Goal: Information Seeking & Learning: Learn about a topic

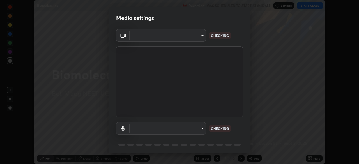
scroll to position [164, 359]
type input "37b2eb4bd6e151fd923b4129c3b633321f77ed1ce5e6ac38fd3002fbd9667c77"
type input "787c22aa0c2ae4f6041953ffcaaf8b244c36bacc6fda4e24a7e9768a8bc8e08a"
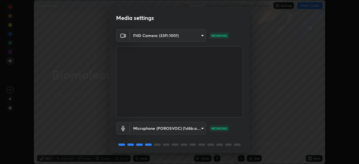
scroll to position [20, 0]
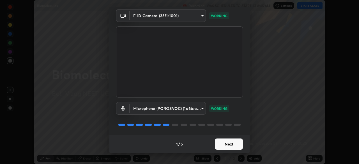
click at [226, 145] on button "Next" at bounding box center [229, 144] width 28 height 11
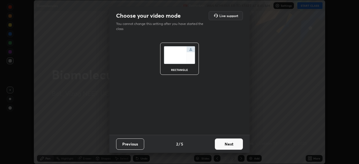
click at [232, 145] on button "Next" at bounding box center [229, 144] width 28 height 11
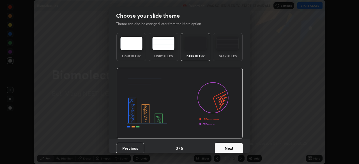
click at [235, 148] on button "Next" at bounding box center [229, 148] width 28 height 11
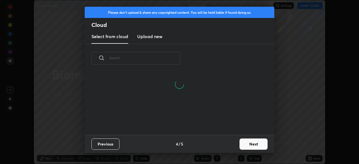
click at [243, 144] on button "Next" at bounding box center [254, 144] width 28 height 11
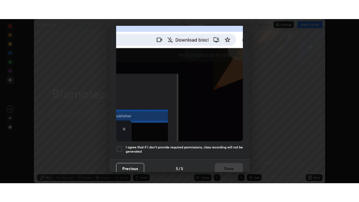
scroll to position [135, 0]
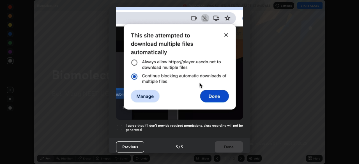
click at [119, 126] on div at bounding box center [119, 127] width 7 height 7
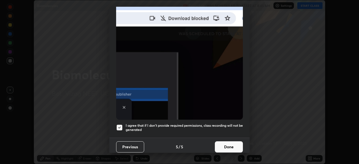
click at [216, 145] on button "Done" at bounding box center [229, 147] width 28 height 11
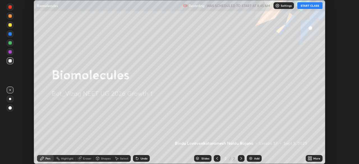
click at [308, 7] on button "START CLASS" at bounding box center [310, 5] width 25 height 7
click at [310, 159] on icon at bounding box center [309, 159] width 1 height 1
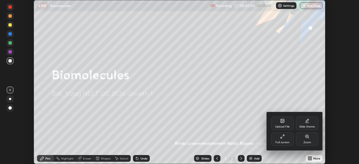
click at [286, 140] on div "Full screen" at bounding box center [283, 139] width 22 height 13
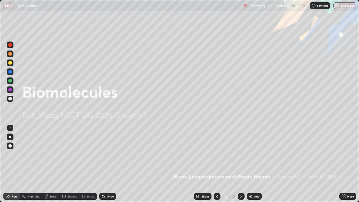
scroll to position [202, 359]
click at [253, 164] on img at bounding box center [251, 196] width 4 height 4
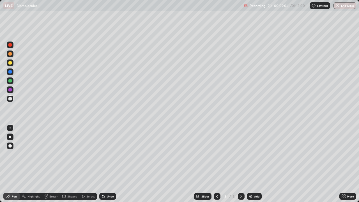
click at [10, 137] on div at bounding box center [10, 137] width 2 height 2
click at [53, 164] on div "Eraser" at bounding box center [53, 196] width 8 height 3
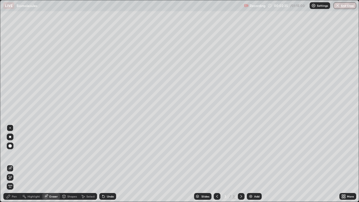
click at [12, 164] on div "Pen" at bounding box center [14, 196] width 5 height 3
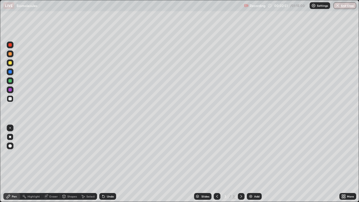
click at [9, 55] on div at bounding box center [9, 53] width 3 height 3
click at [10, 99] on div at bounding box center [9, 98] width 3 height 3
click at [10, 90] on div at bounding box center [9, 89] width 3 height 3
click at [10, 146] on div at bounding box center [9, 145] width 3 height 3
click at [9, 90] on div at bounding box center [9, 89] width 3 height 3
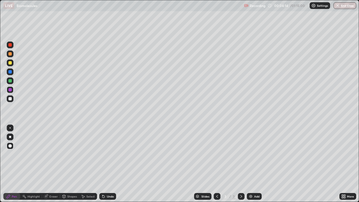
click at [10, 128] on div at bounding box center [10, 128] width 1 height 1
click at [12, 99] on div at bounding box center [9, 98] width 3 height 3
click at [9, 89] on div at bounding box center [9, 89] width 3 height 3
click at [12, 145] on div at bounding box center [9, 145] width 3 height 3
click at [10, 82] on div at bounding box center [9, 80] width 3 height 3
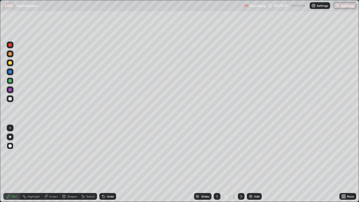
click at [10, 128] on div at bounding box center [10, 128] width 1 height 1
click at [10, 100] on div at bounding box center [9, 98] width 3 height 3
click at [12, 90] on div at bounding box center [10, 90] width 7 height 7
click at [10, 80] on div at bounding box center [9, 80] width 3 height 3
click at [10, 145] on div at bounding box center [9, 145] width 3 height 3
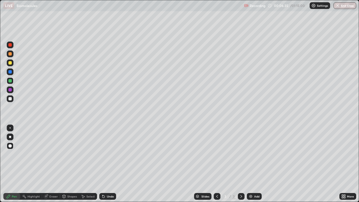
click at [10, 98] on div at bounding box center [9, 98] width 3 height 3
click at [13, 137] on div at bounding box center [10, 137] width 7 height 7
click at [13, 55] on div at bounding box center [10, 54] width 7 height 7
click at [11, 99] on div at bounding box center [9, 98] width 3 height 3
click at [11, 82] on div at bounding box center [9, 80] width 3 height 3
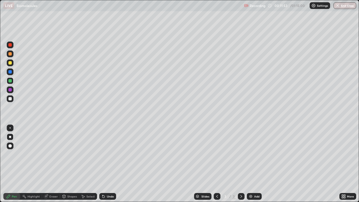
click at [11, 64] on div at bounding box center [9, 62] width 3 height 3
click at [251, 164] on img at bounding box center [251, 196] width 4 height 4
click at [10, 81] on div at bounding box center [9, 80] width 3 height 3
click at [11, 99] on div at bounding box center [9, 98] width 3 height 3
click at [10, 81] on div at bounding box center [9, 80] width 3 height 3
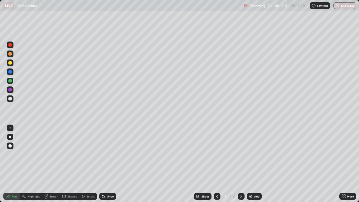
click at [52, 164] on div "Eraser" at bounding box center [53, 196] width 8 height 3
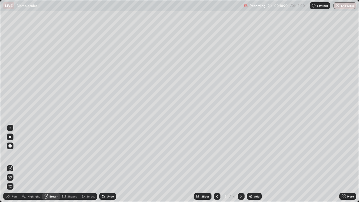
click at [17, 164] on div "Pen" at bounding box center [11, 196] width 17 height 7
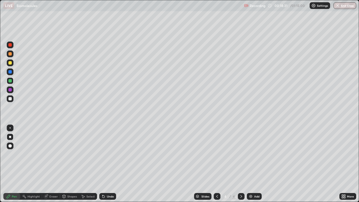
click at [11, 99] on div at bounding box center [9, 98] width 3 height 3
click at [216, 164] on icon at bounding box center [217, 196] width 4 height 4
click at [252, 164] on img at bounding box center [251, 196] width 4 height 4
click at [12, 80] on div at bounding box center [9, 80] width 3 height 3
click at [12, 91] on div at bounding box center [10, 90] width 7 height 7
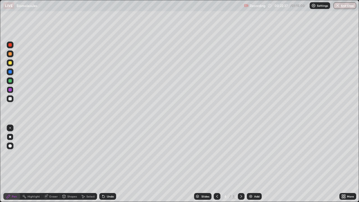
click at [10, 128] on div at bounding box center [10, 128] width 1 height 1
click at [10, 100] on div at bounding box center [9, 98] width 3 height 3
click at [10, 145] on div at bounding box center [9, 145] width 3 height 3
click at [12, 89] on div at bounding box center [10, 90] width 7 height 7
click at [10, 99] on div at bounding box center [9, 98] width 3 height 3
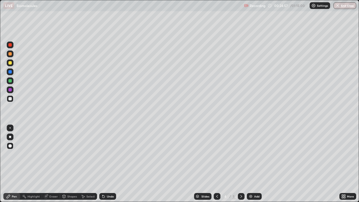
click at [10, 73] on div at bounding box center [9, 71] width 3 height 3
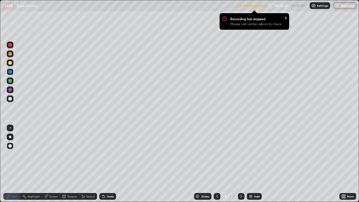
click at [11, 81] on div at bounding box center [9, 80] width 3 height 3
click at [12, 99] on div at bounding box center [10, 98] width 7 height 7
click at [10, 72] on div at bounding box center [9, 71] width 3 height 3
click at [10, 90] on div at bounding box center [9, 89] width 3 height 3
click at [10, 83] on div at bounding box center [10, 81] width 7 height 7
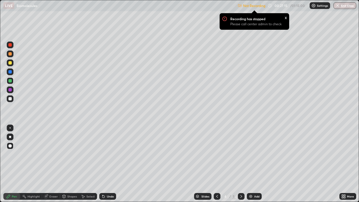
click at [216, 164] on icon at bounding box center [217, 196] width 4 height 4
click at [287, 19] on div "x" at bounding box center [286, 17] width 2 height 6
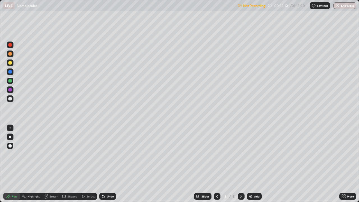
click at [241, 164] on icon at bounding box center [241, 196] width 4 height 4
